Goal: Find specific page/section: Find specific page/section

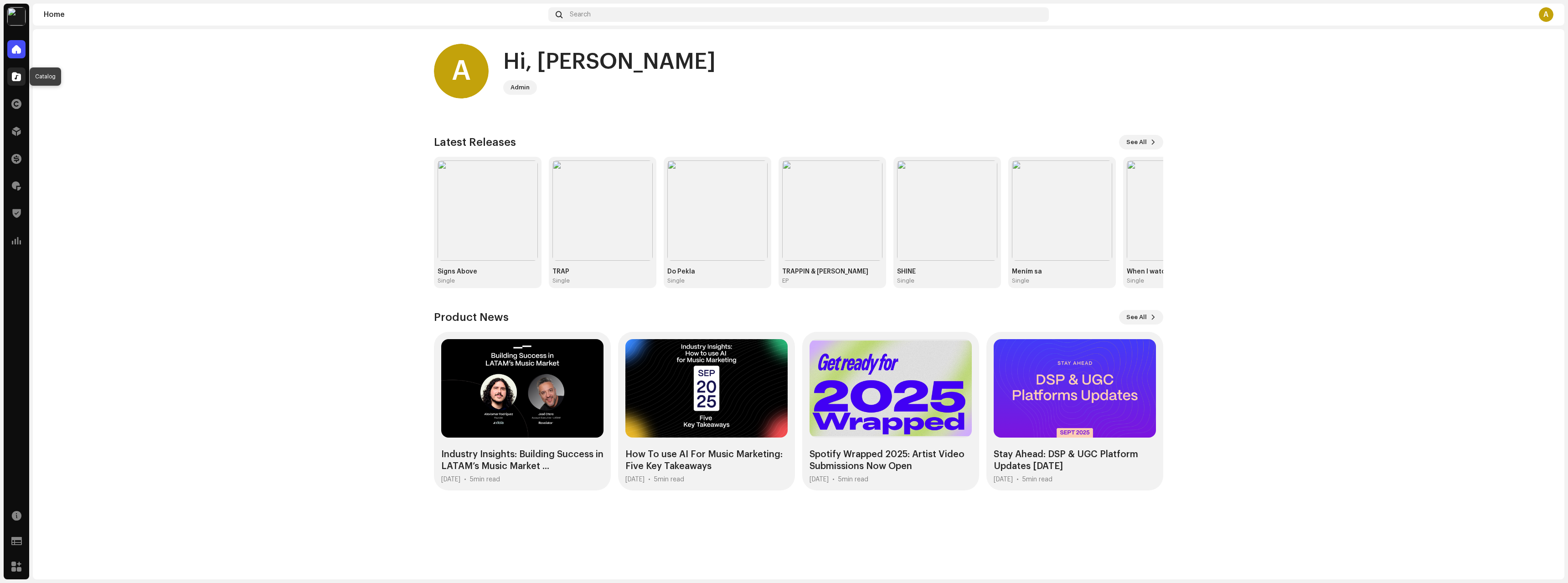
click at [15, 73] on span at bounding box center [16, 77] width 9 height 7
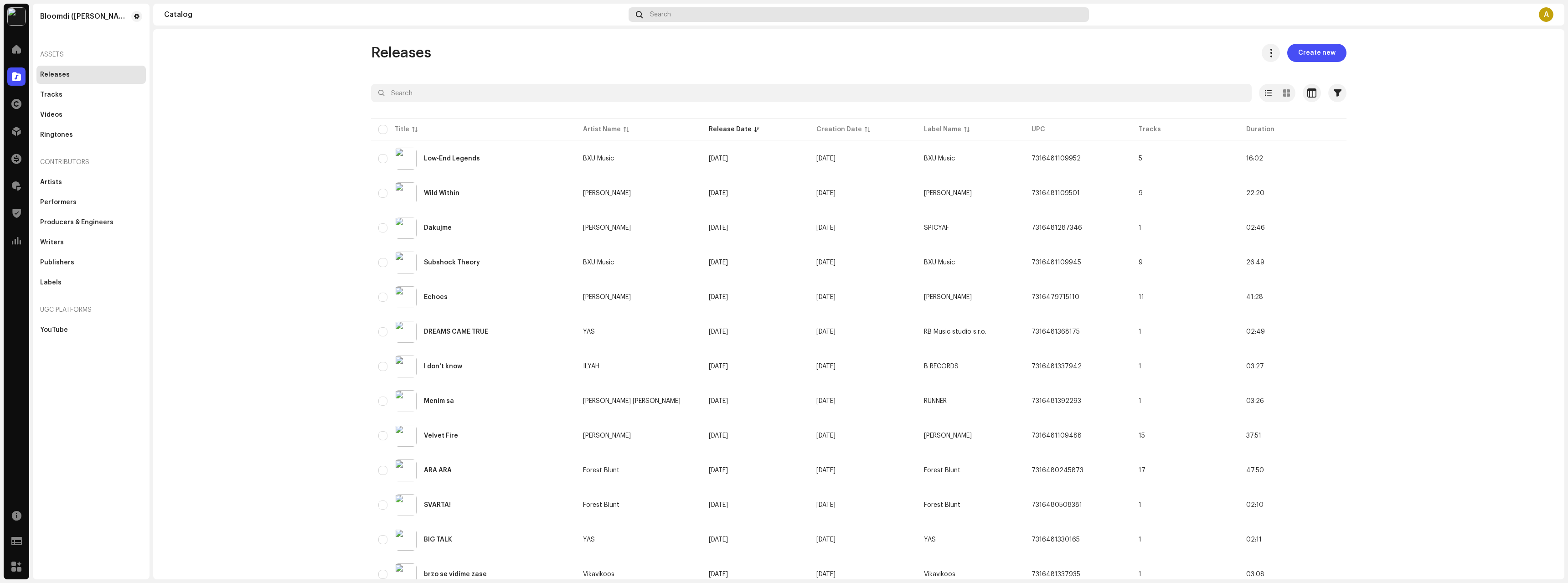
click at [673, 21] on div "Catalog Search A" at bounding box center [859, 15] width 1411 height 22
click at [676, 17] on div "Search" at bounding box center [859, 15] width 461 height 15
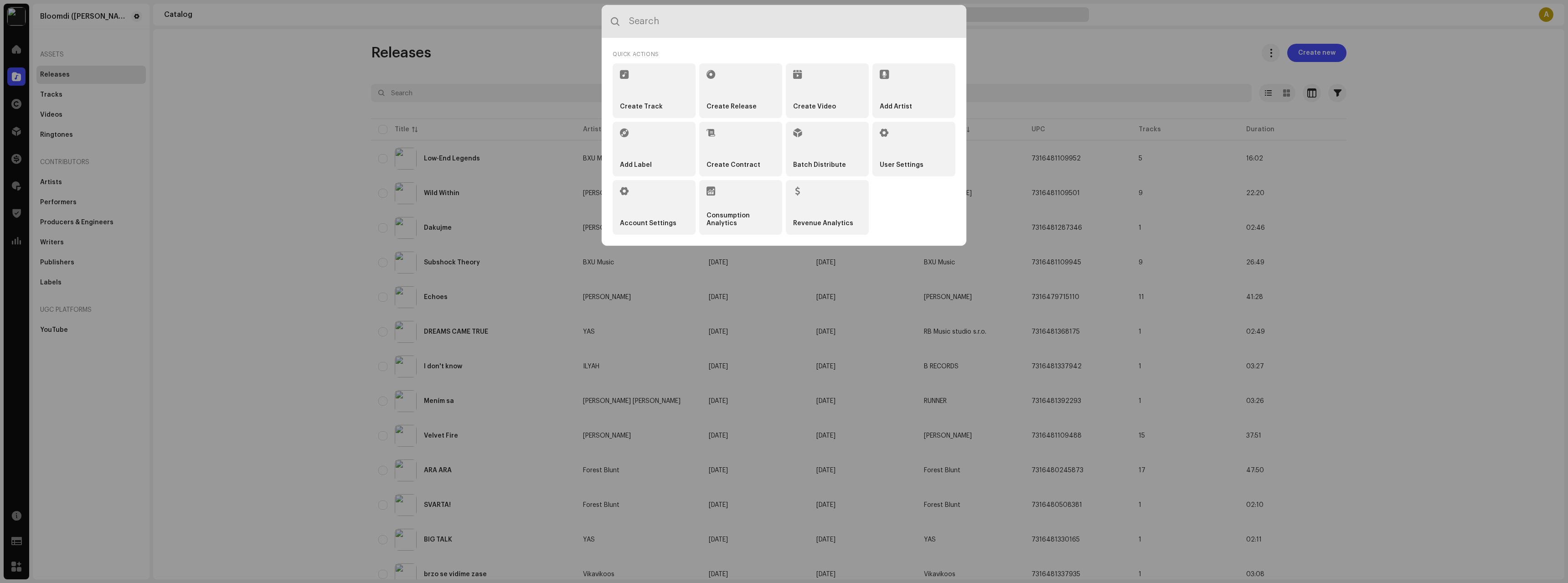
click at [676, 16] on input "text" at bounding box center [783, 21] width 365 height 33
click at [532, 37] on div "Quick Actions Create Track Create Release Create Video Add Artist Add Label Cre…" at bounding box center [784, 292] width 1568 height 583
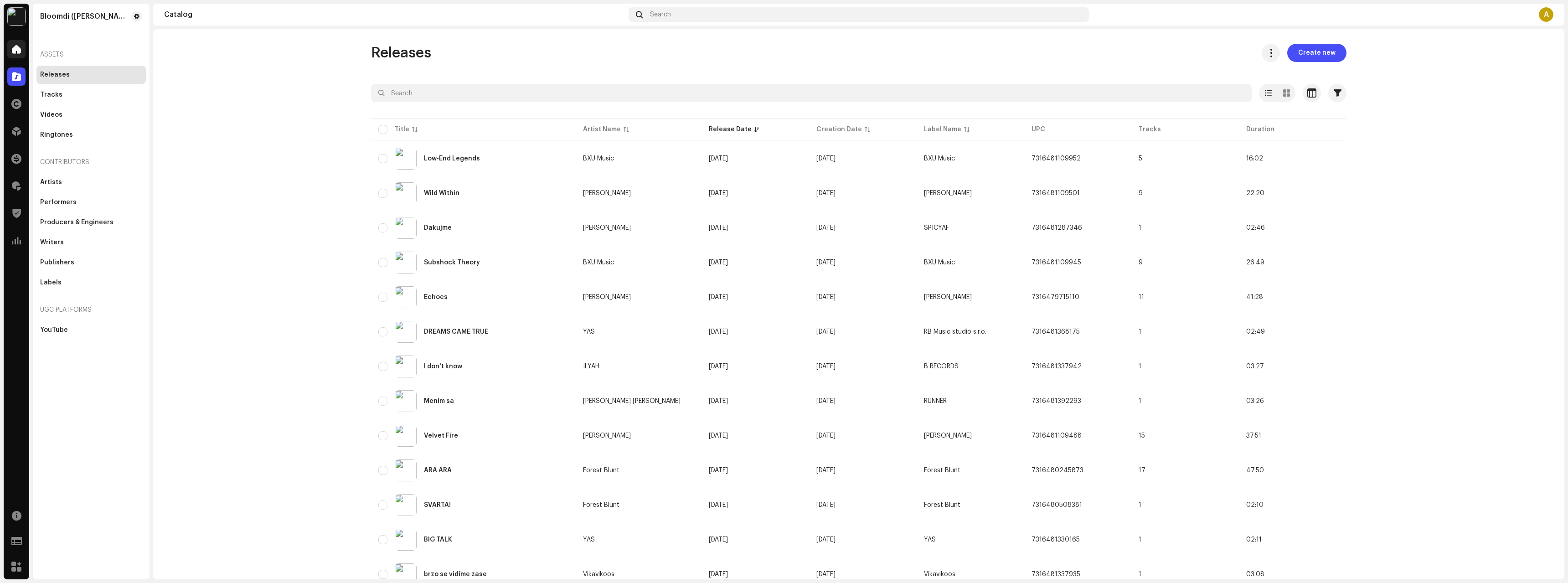
click at [15, 50] on span at bounding box center [16, 49] width 9 height 7
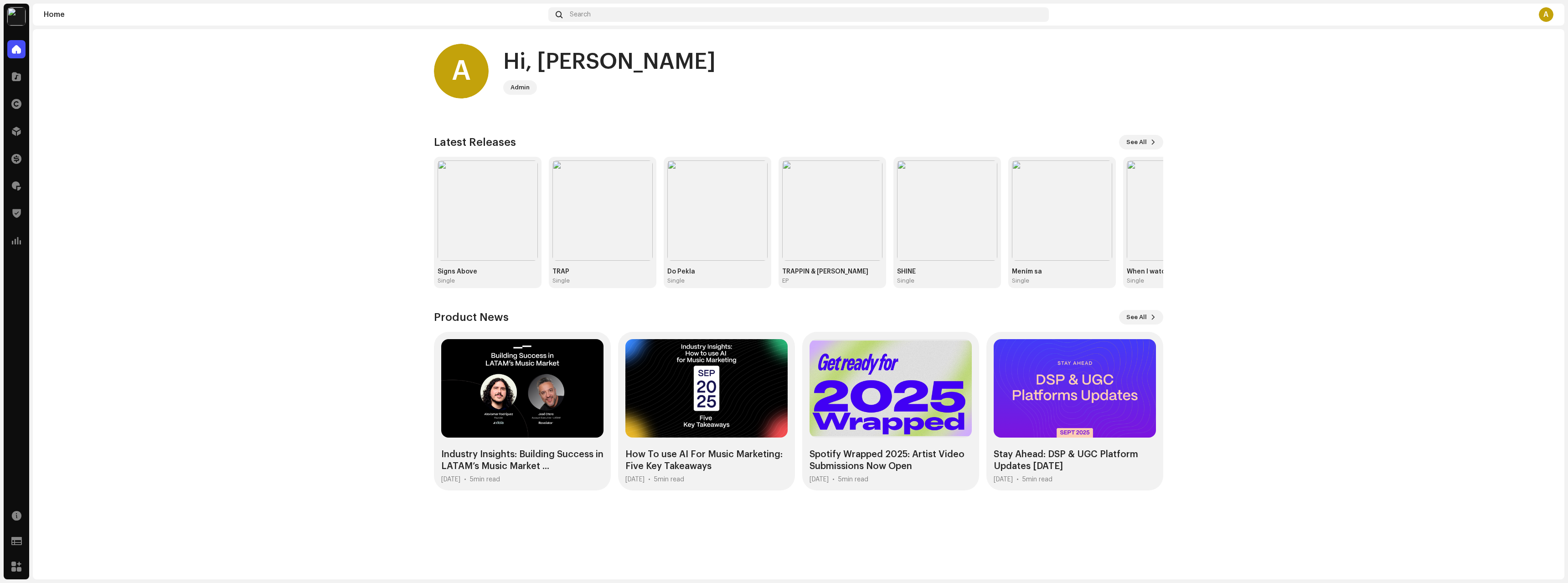
click at [13, 16] on img at bounding box center [16, 16] width 18 height 18
click at [13, 36] on div "Bloomdi (Ruka Hore) Home Catalog Rights Distribution Finance Royalties Trust & …" at bounding box center [16, 292] width 26 height 576
click at [20, 53] on span at bounding box center [16, 49] width 9 height 7
